Goal: Check status: Check status

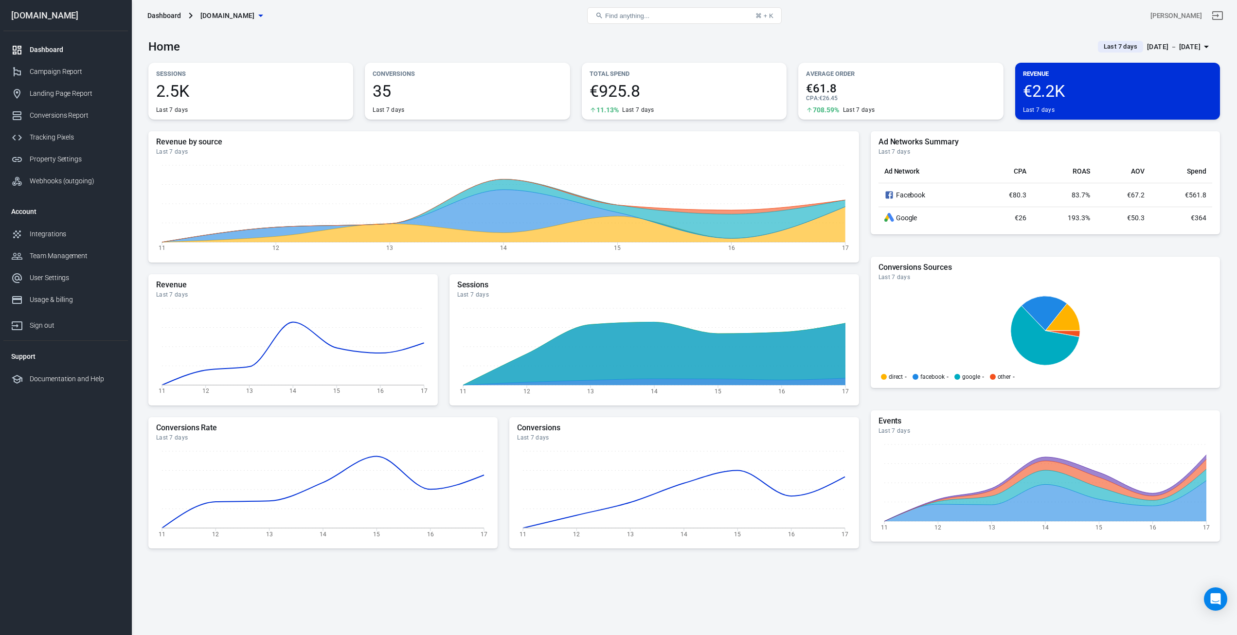
click at [1110, 47] on span "Last 7 days" at bounding box center [1120, 47] width 41 height 10
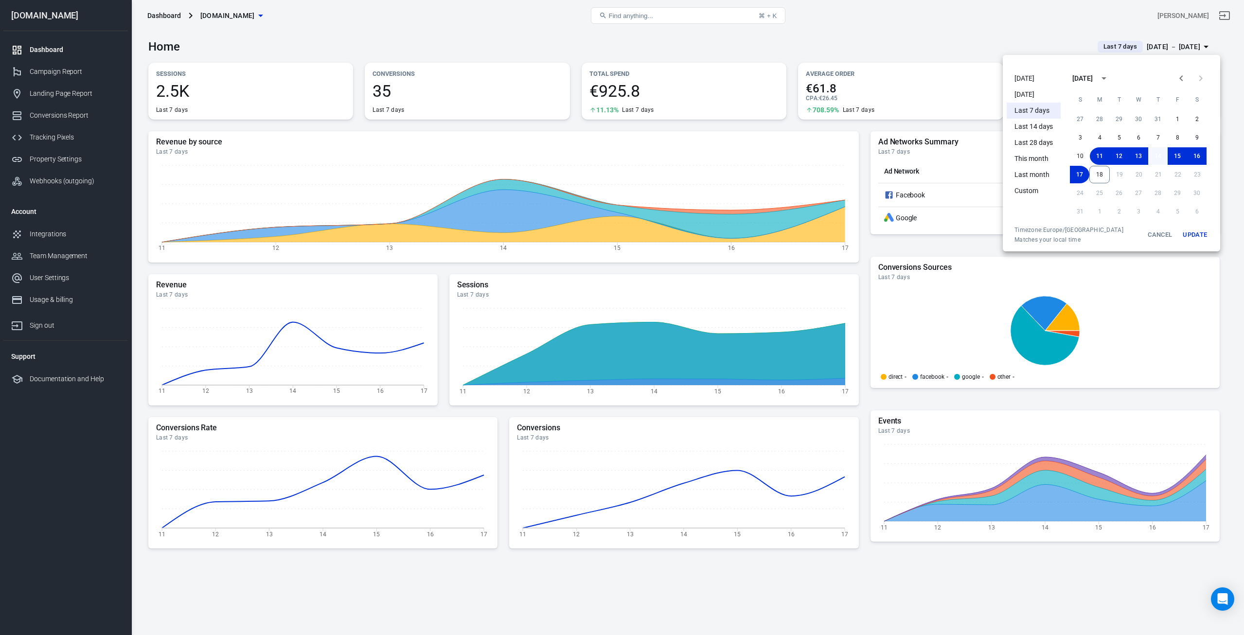
click at [1157, 156] on button "14" at bounding box center [1157, 156] width 19 height 18
click at [1198, 234] on button "Update" at bounding box center [1194, 235] width 31 height 18
